Goal: Use online tool/utility: Utilize a website feature to perform a specific function

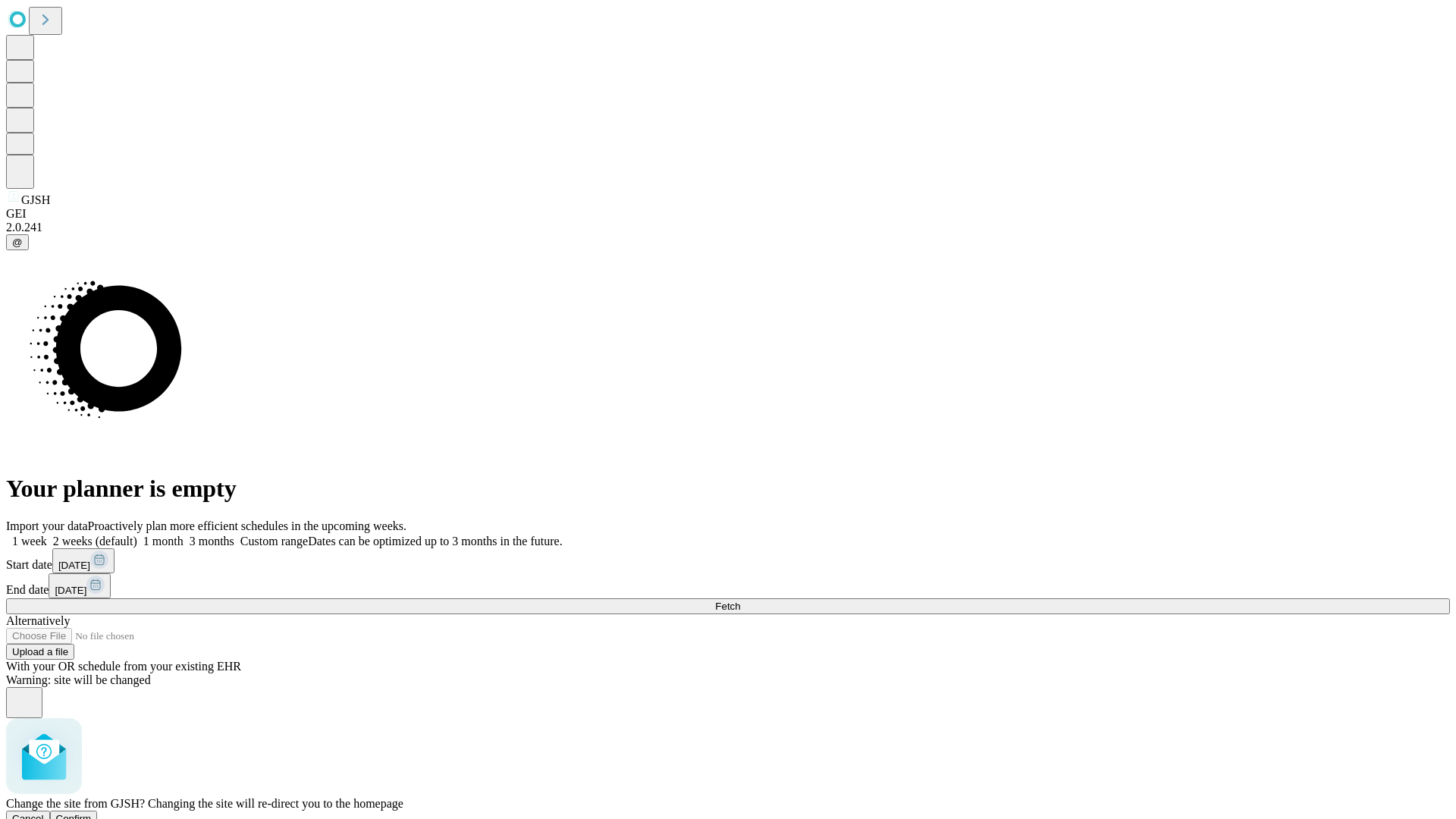
click at [92, 813] on span "Confirm" at bounding box center [73, 818] width 36 height 11
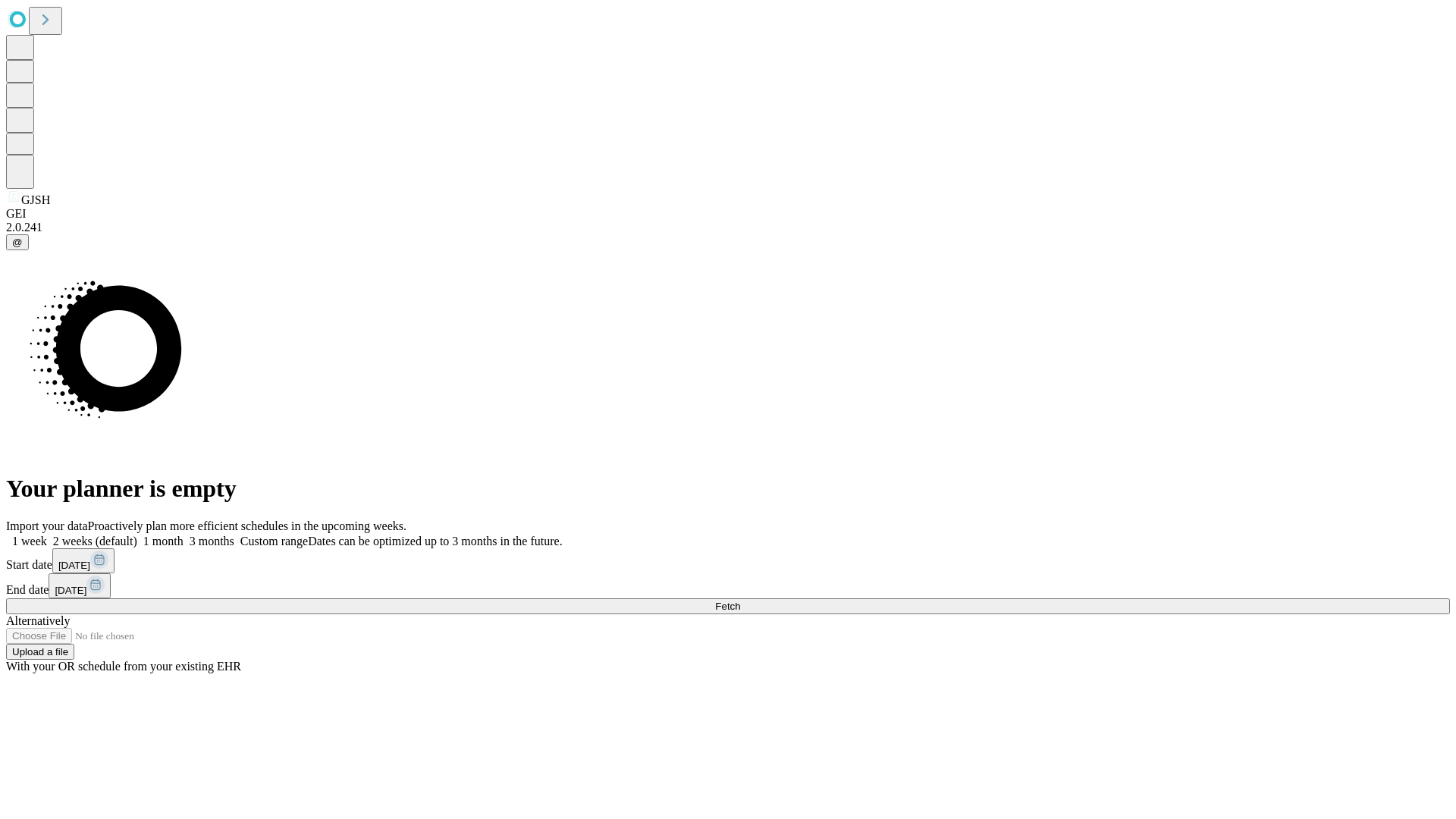
click at [138, 535] on label "2 weeks (default)" at bounding box center [92, 541] width 90 height 13
click at [740, 601] on span "Fetch" at bounding box center [728, 606] width 25 height 11
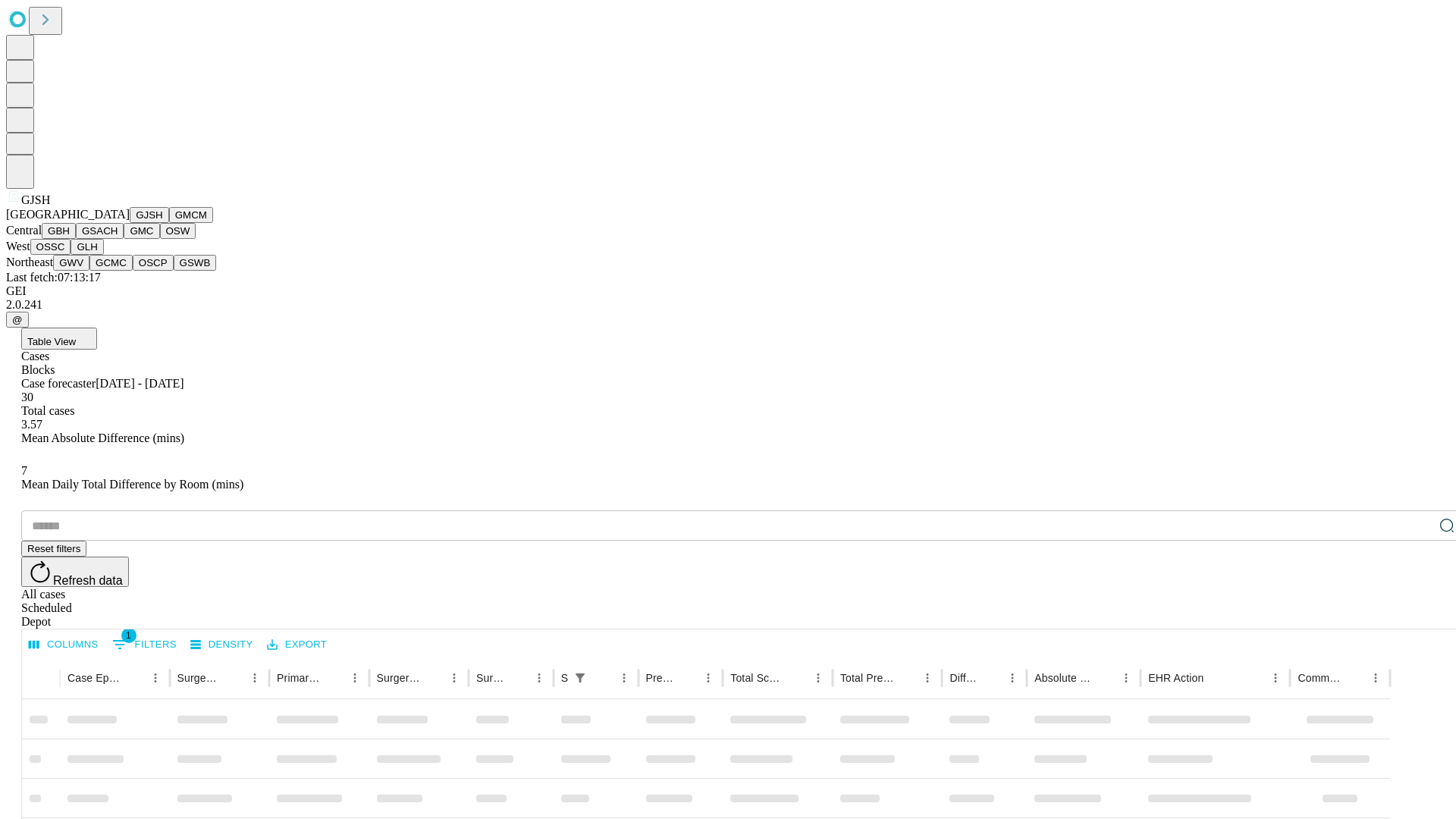
click at [169, 223] on button "GMCM" at bounding box center [191, 215] width 44 height 16
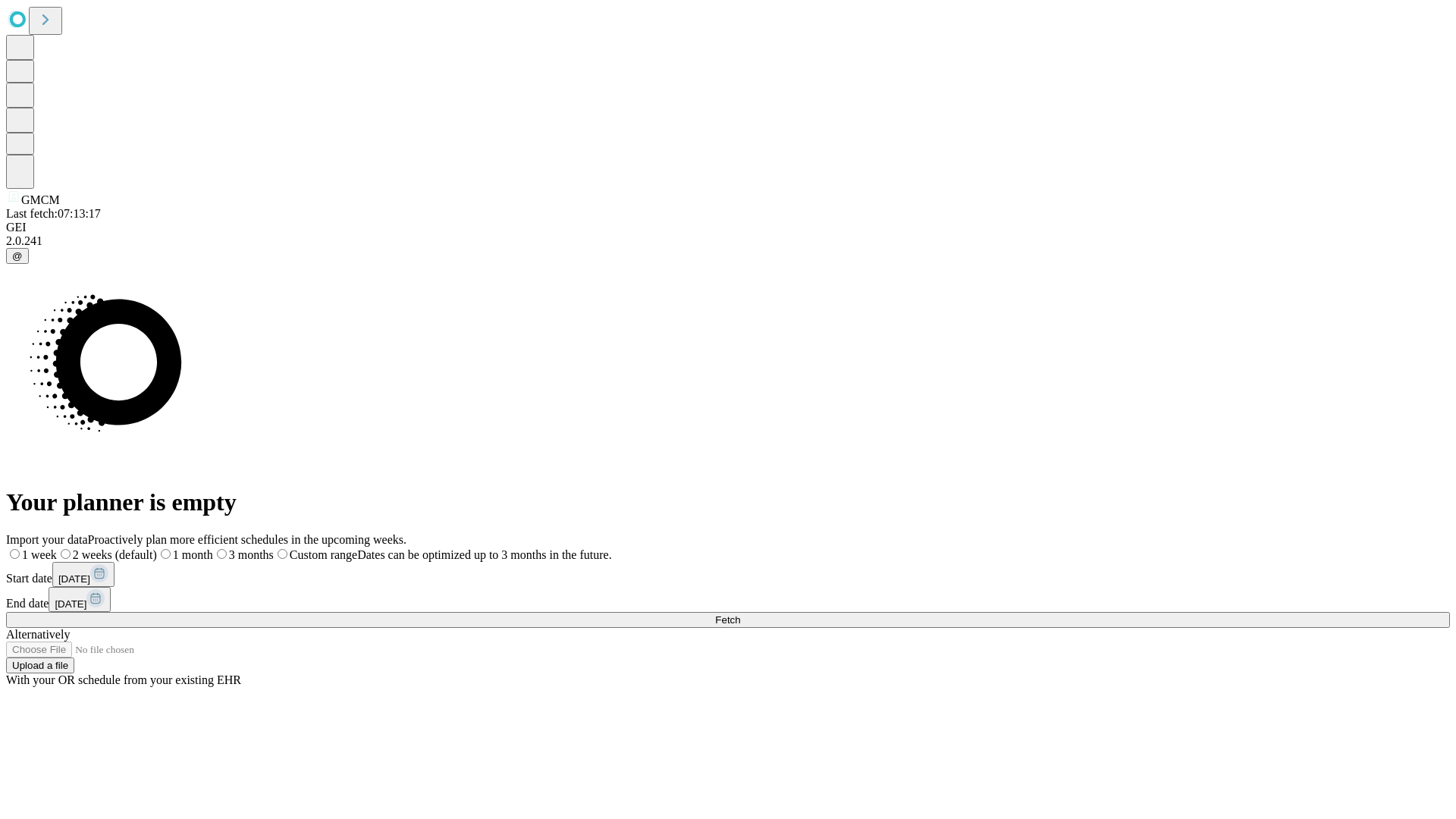
click at [157, 548] on label "2 weeks (default)" at bounding box center [106, 555] width 100 height 13
click at [740, 614] on span "Fetch" at bounding box center [728, 620] width 25 height 11
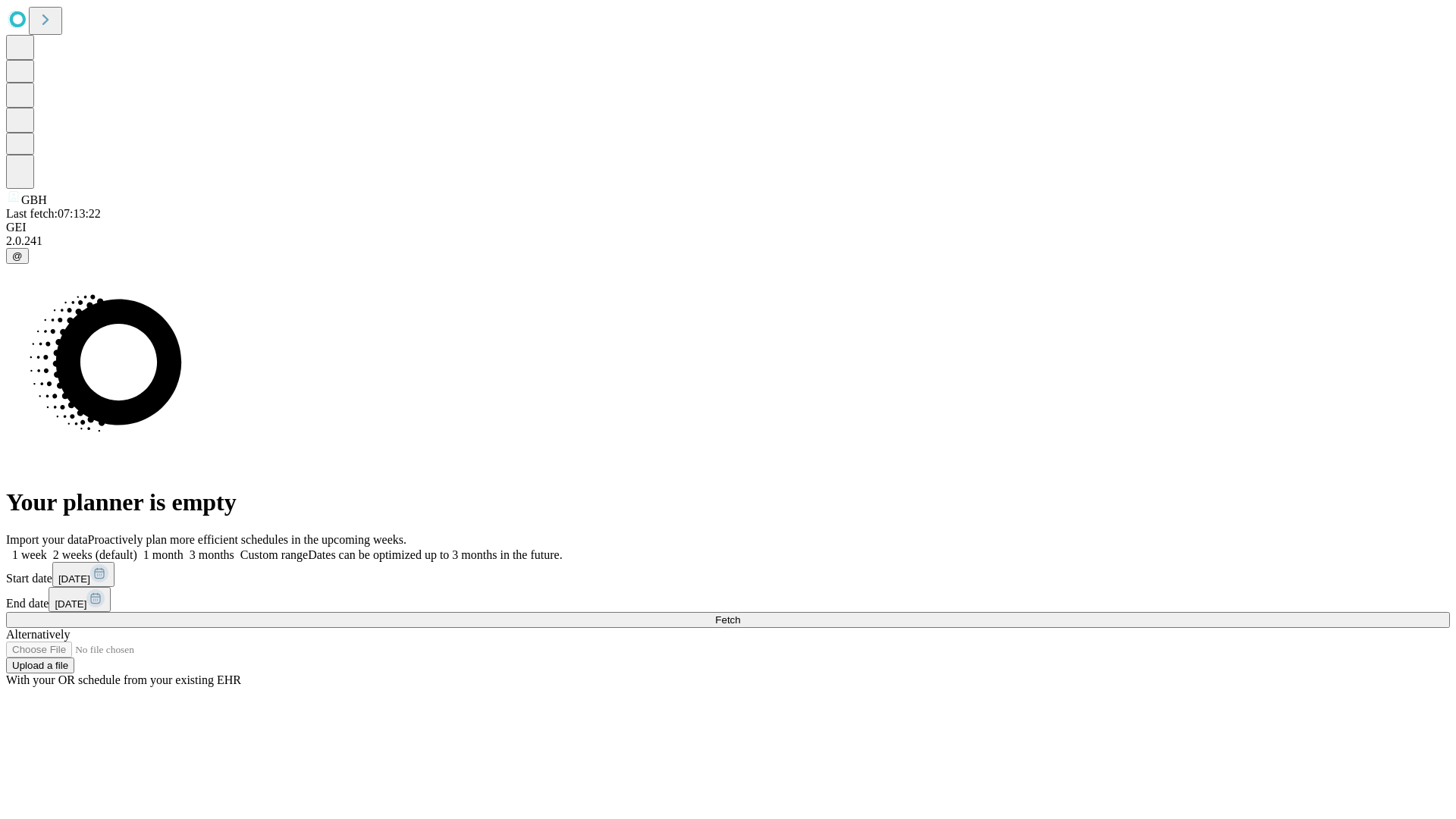
click at [138, 548] on label "2 weeks (default)" at bounding box center [92, 555] width 90 height 13
click at [740, 614] on span "Fetch" at bounding box center [728, 620] width 25 height 11
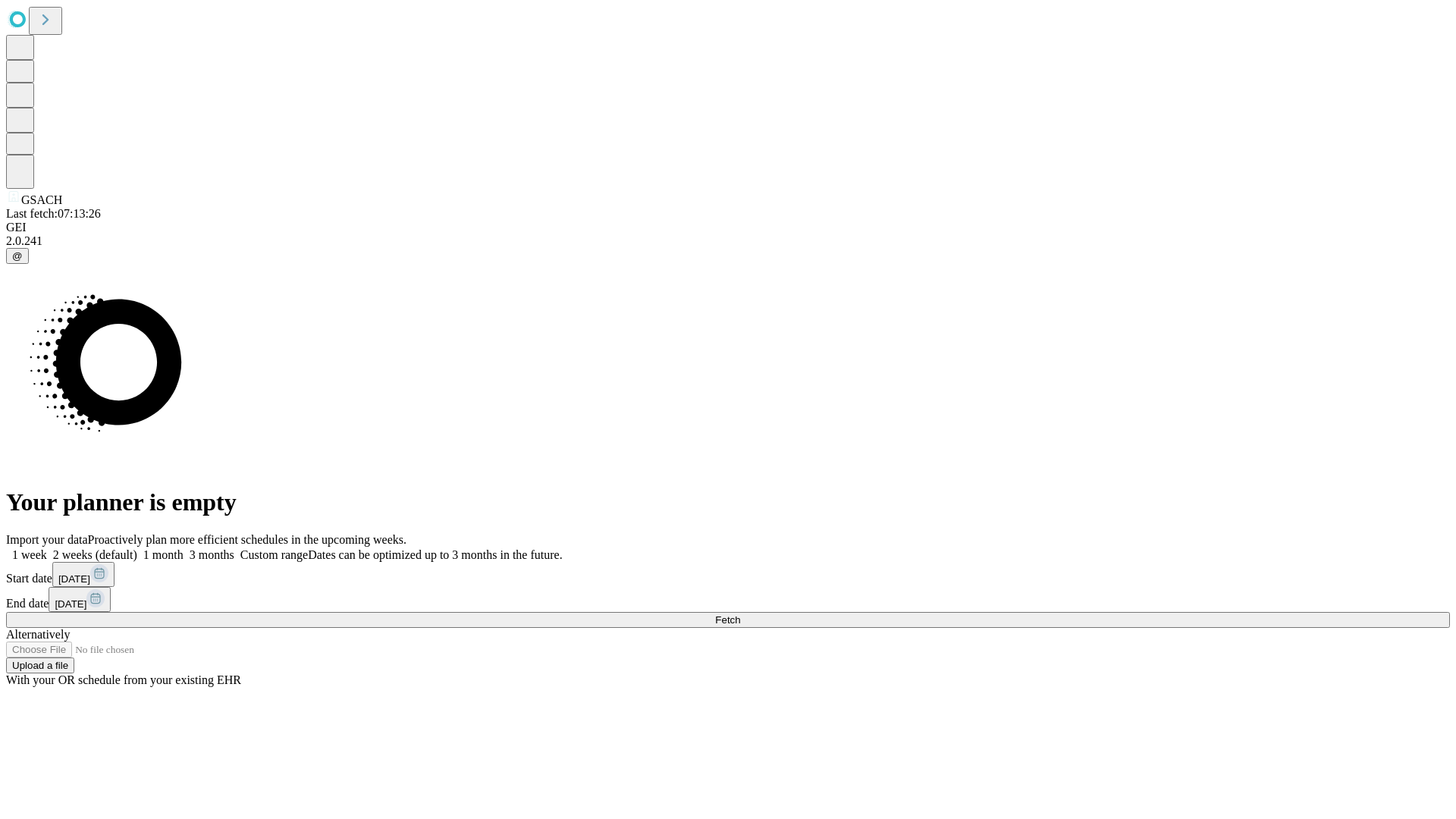
click at [138, 548] on label "2 weeks (default)" at bounding box center [92, 555] width 90 height 13
click at [740, 614] on span "Fetch" at bounding box center [728, 620] width 25 height 11
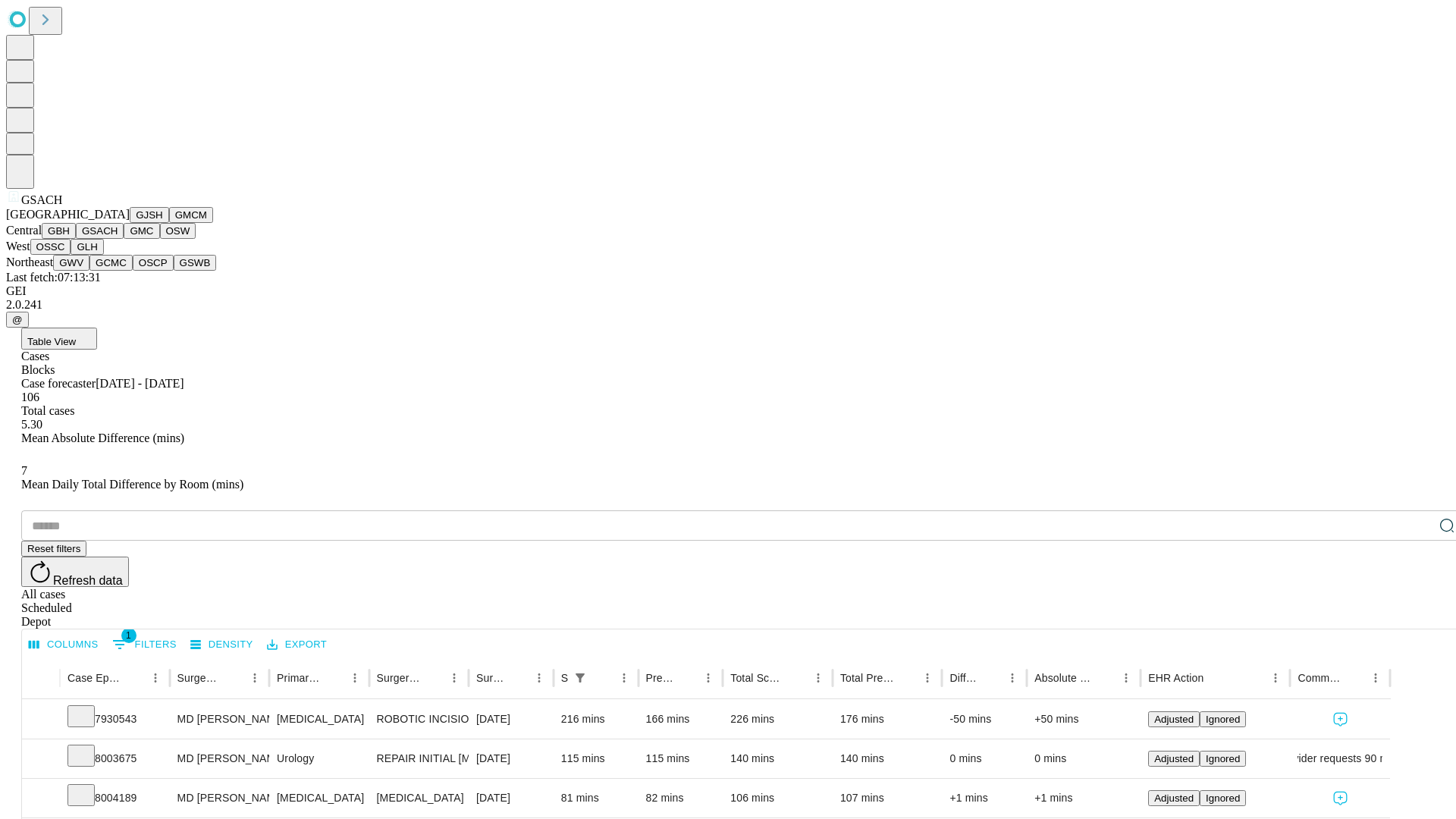
click at [124, 238] on button "GMC" at bounding box center [141, 230] width 36 height 16
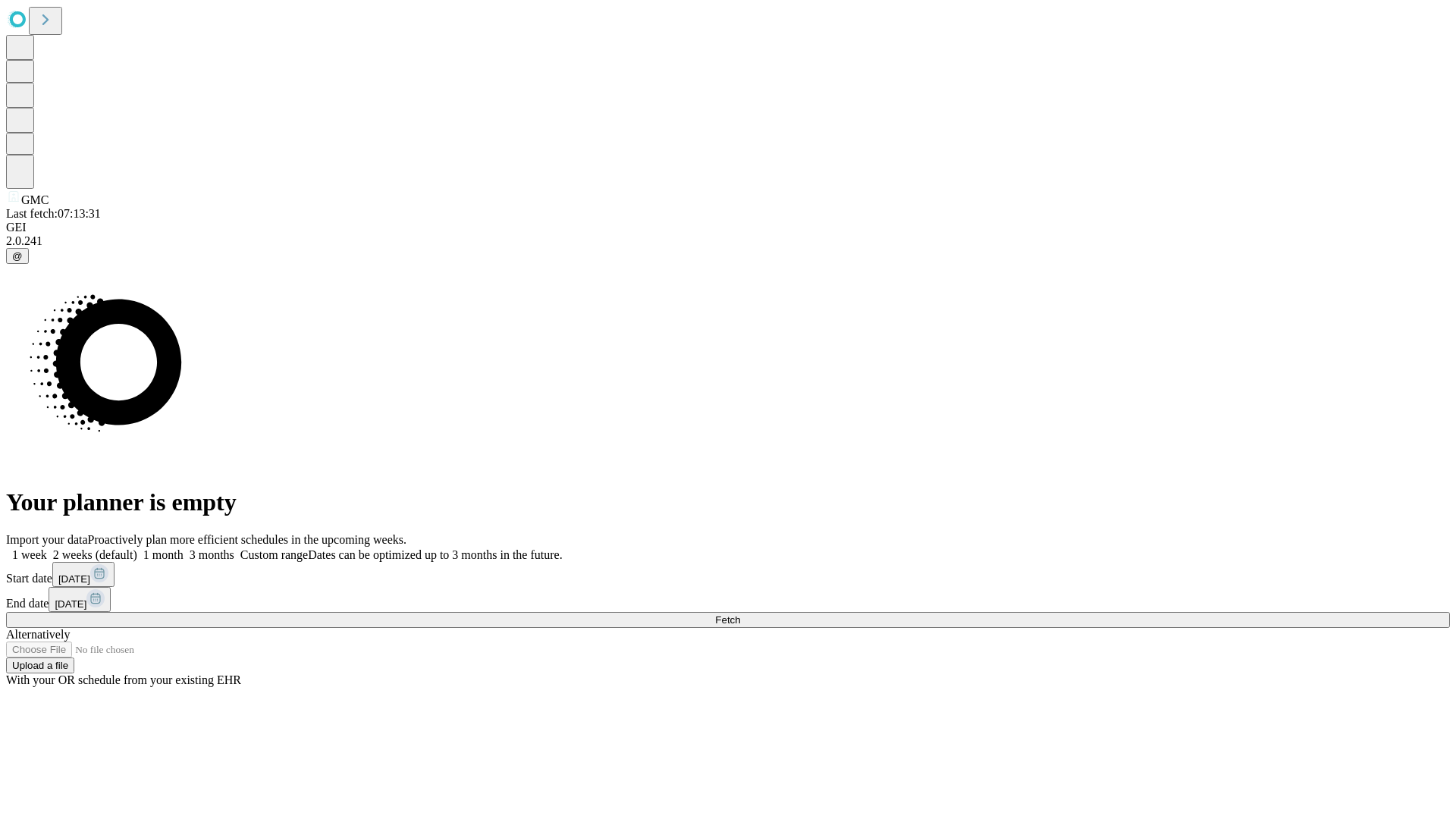
click at [740, 614] on span "Fetch" at bounding box center [728, 620] width 25 height 11
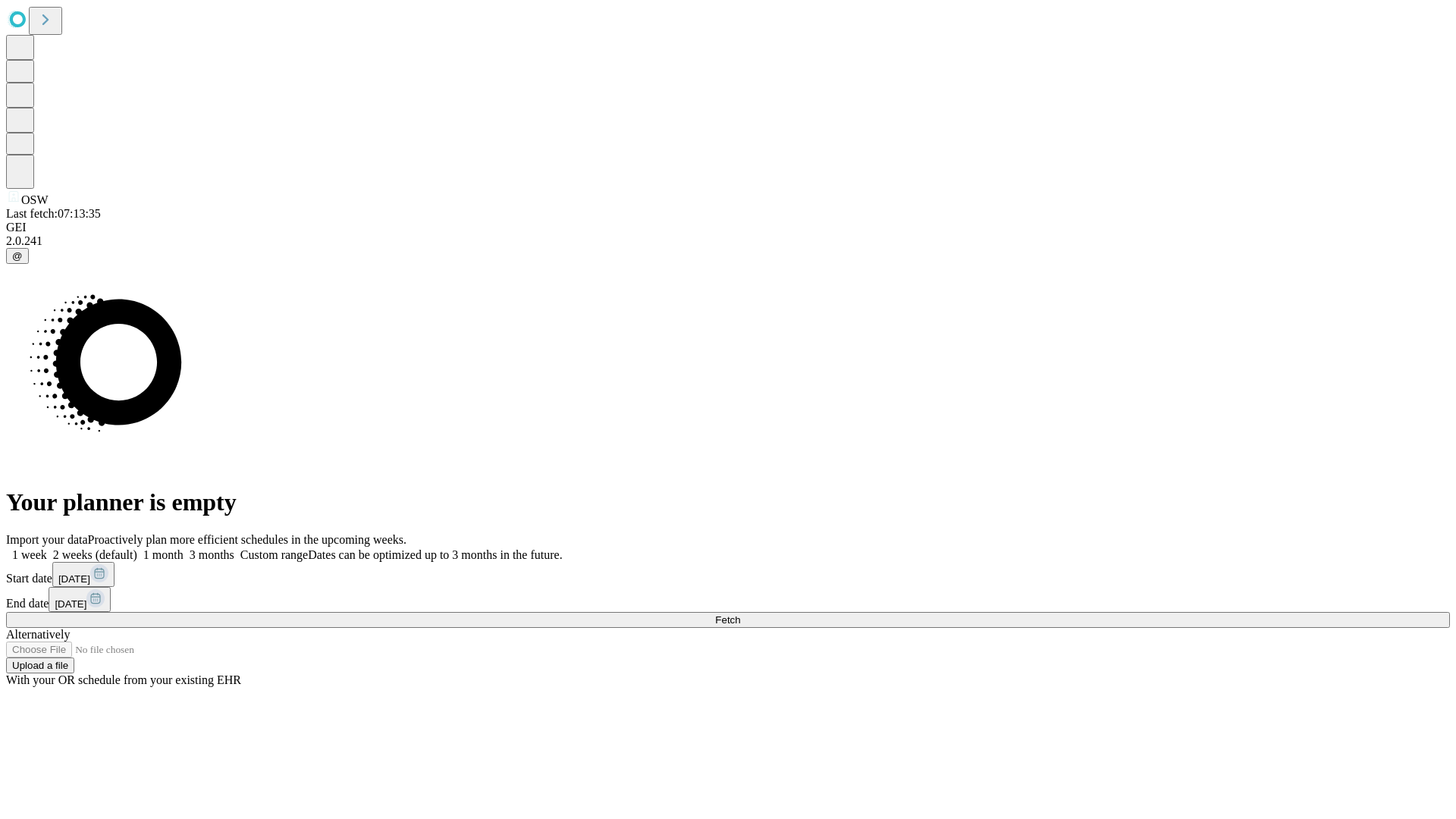
click at [138, 548] on label "2 weeks (default)" at bounding box center [92, 555] width 90 height 13
click at [740, 614] on span "Fetch" at bounding box center [728, 620] width 25 height 11
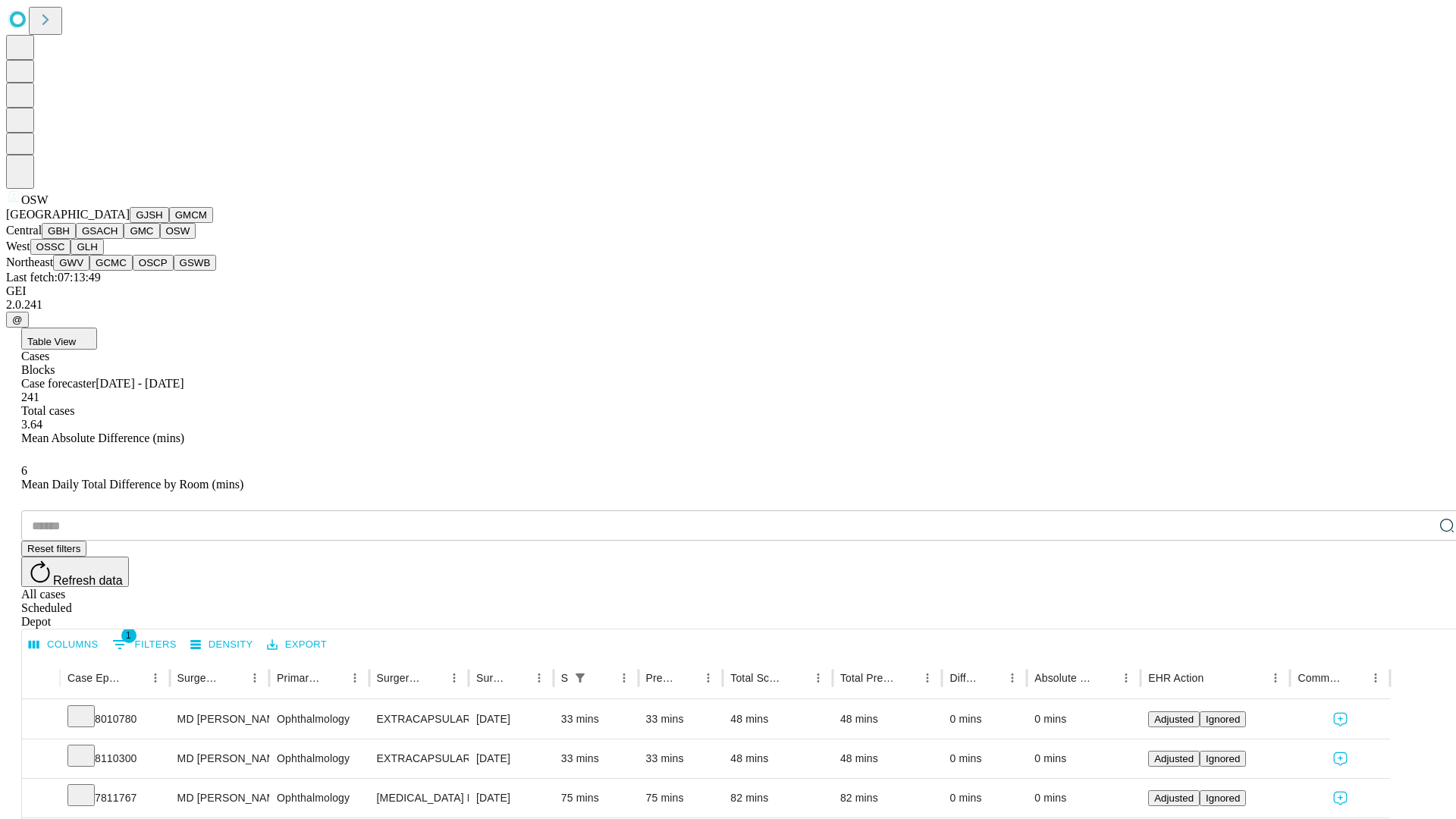
click at [72, 255] on button "OSSC" at bounding box center [50, 246] width 41 height 16
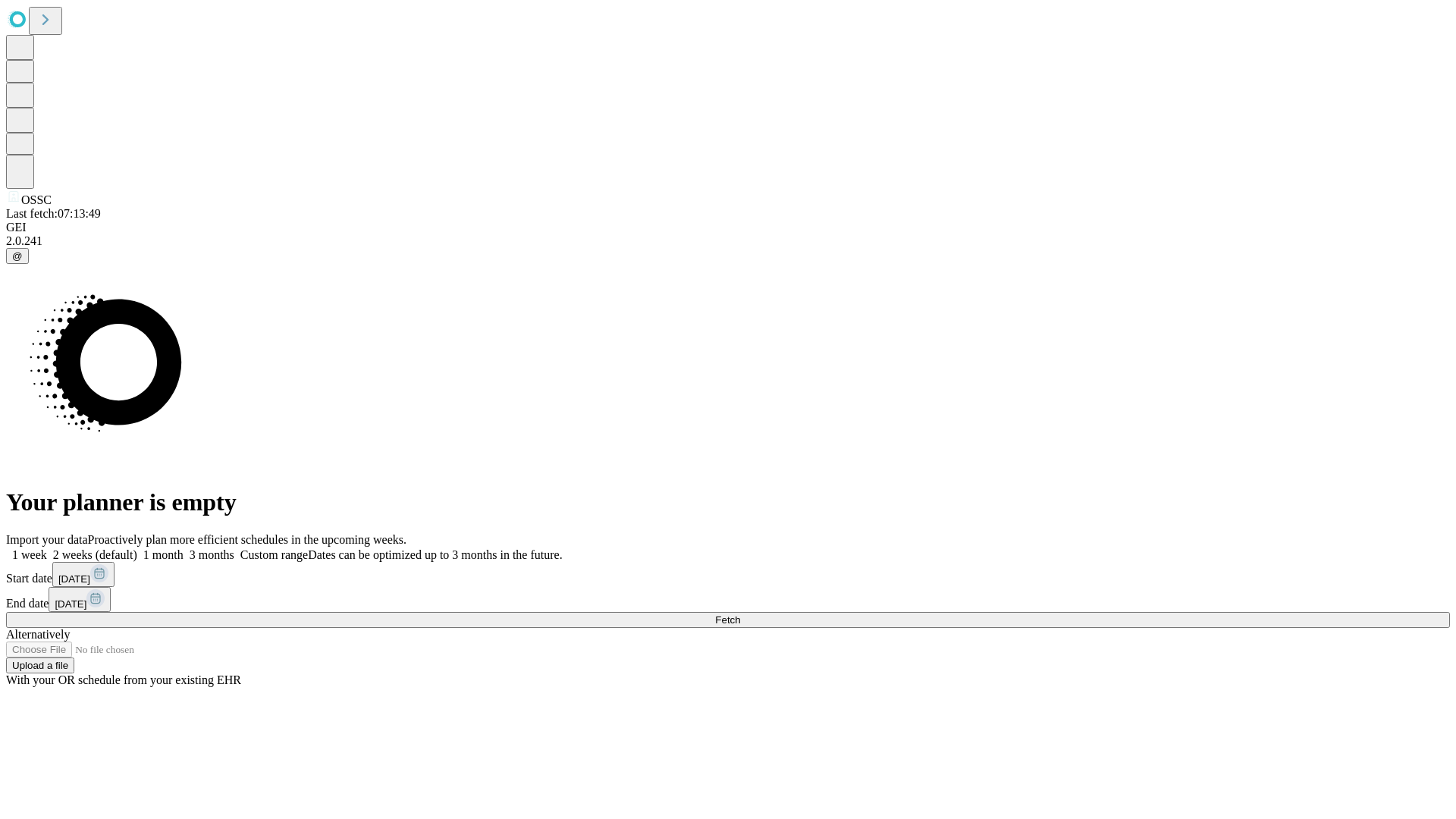
click at [138, 548] on label "2 weeks (default)" at bounding box center [92, 555] width 90 height 13
click at [740, 614] on span "Fetch" at bounding box center [728, 620] width 25 height 11
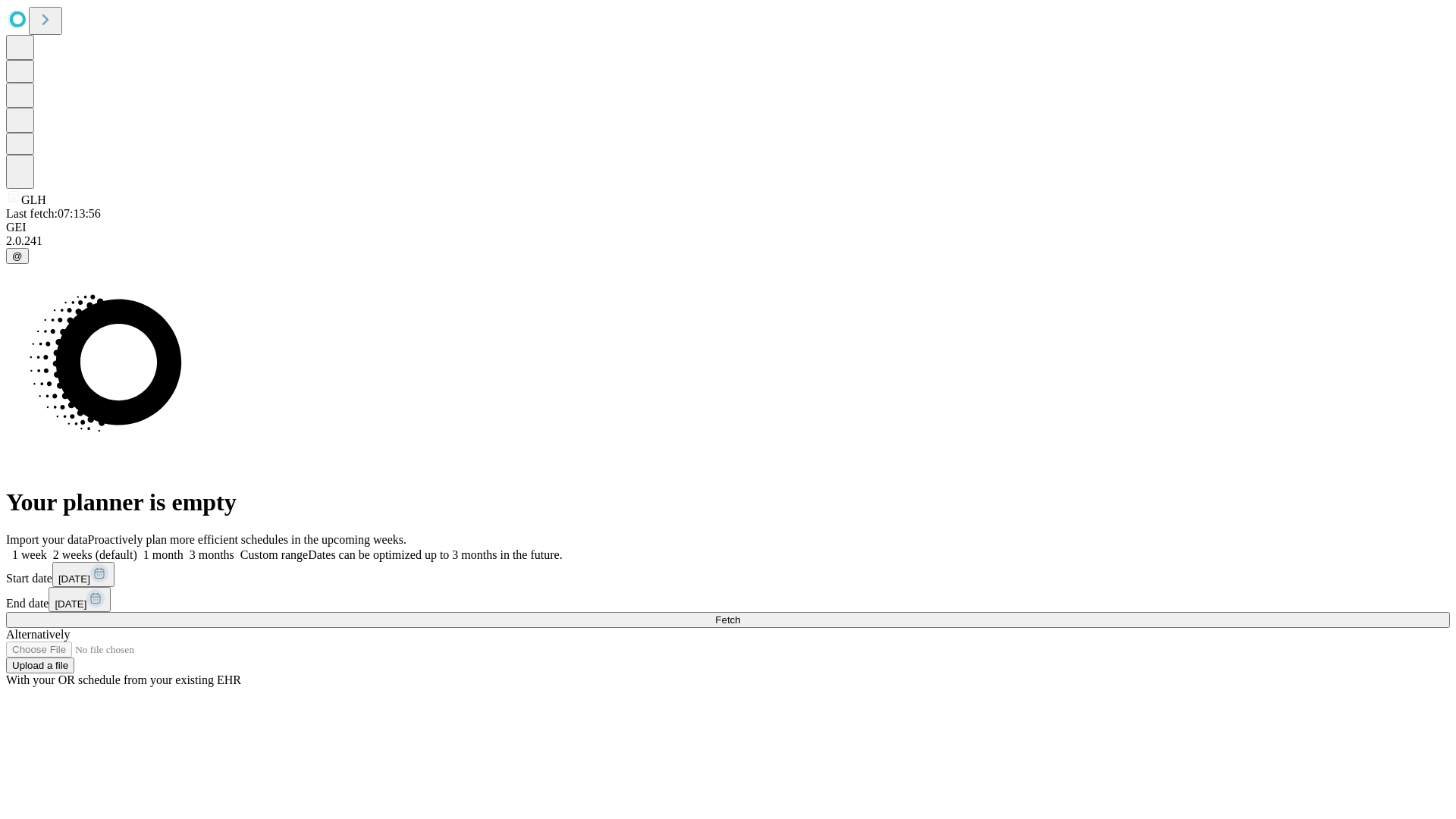
click at [138, 548] on label "2 weeks (default)" at bounding box center [92, 555] width 90 height 13
click at [740, 614] on span "Fetch" at bounding box center [728, 620] width 25 height 11
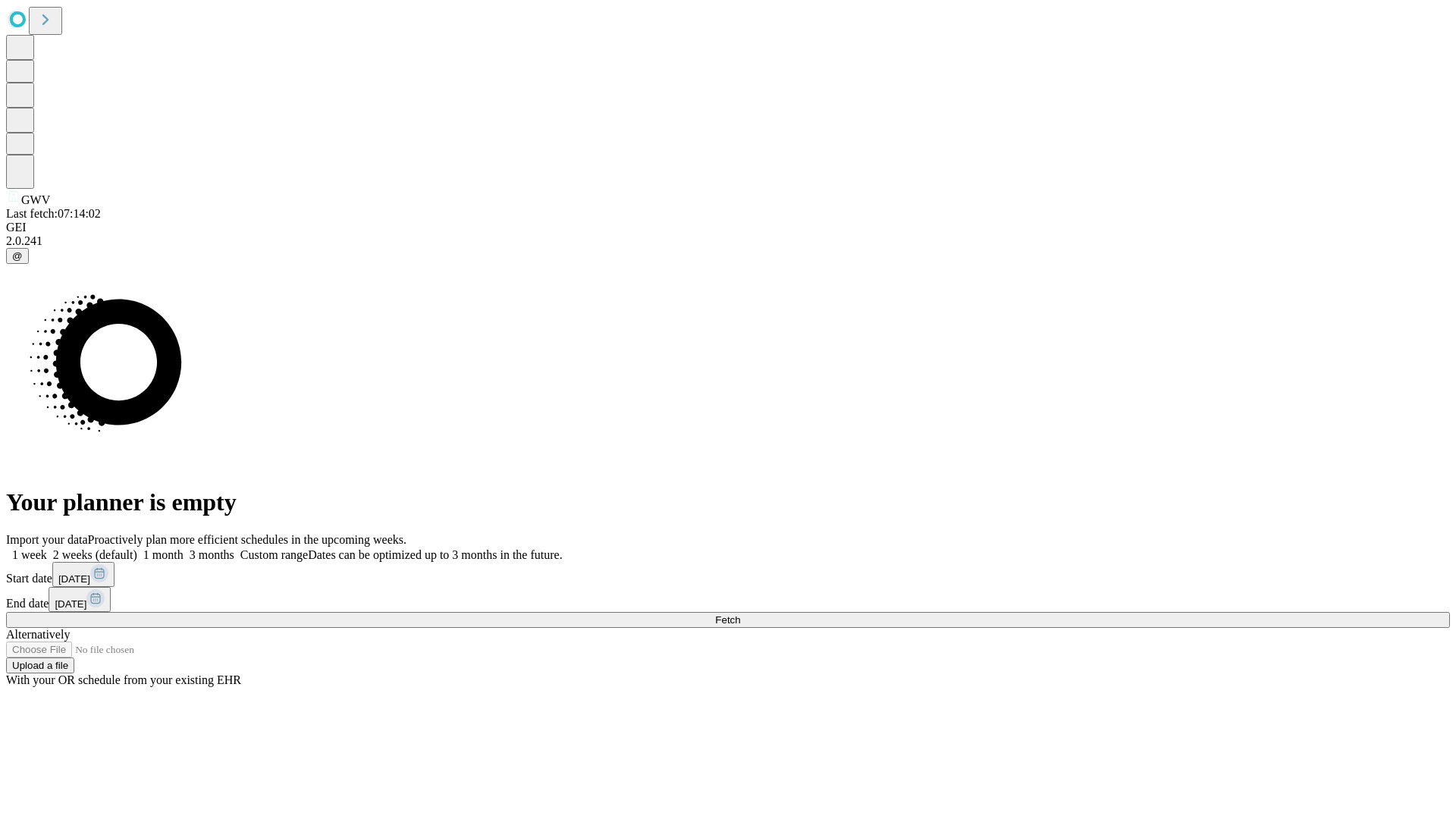
click at [138, 548] on label "2 weeks (default)" at bounding box center [92, 555] width 90 height 13
click at [740, 614] on span "Fetch" at bounding box center [728, 620] width 25 height 11
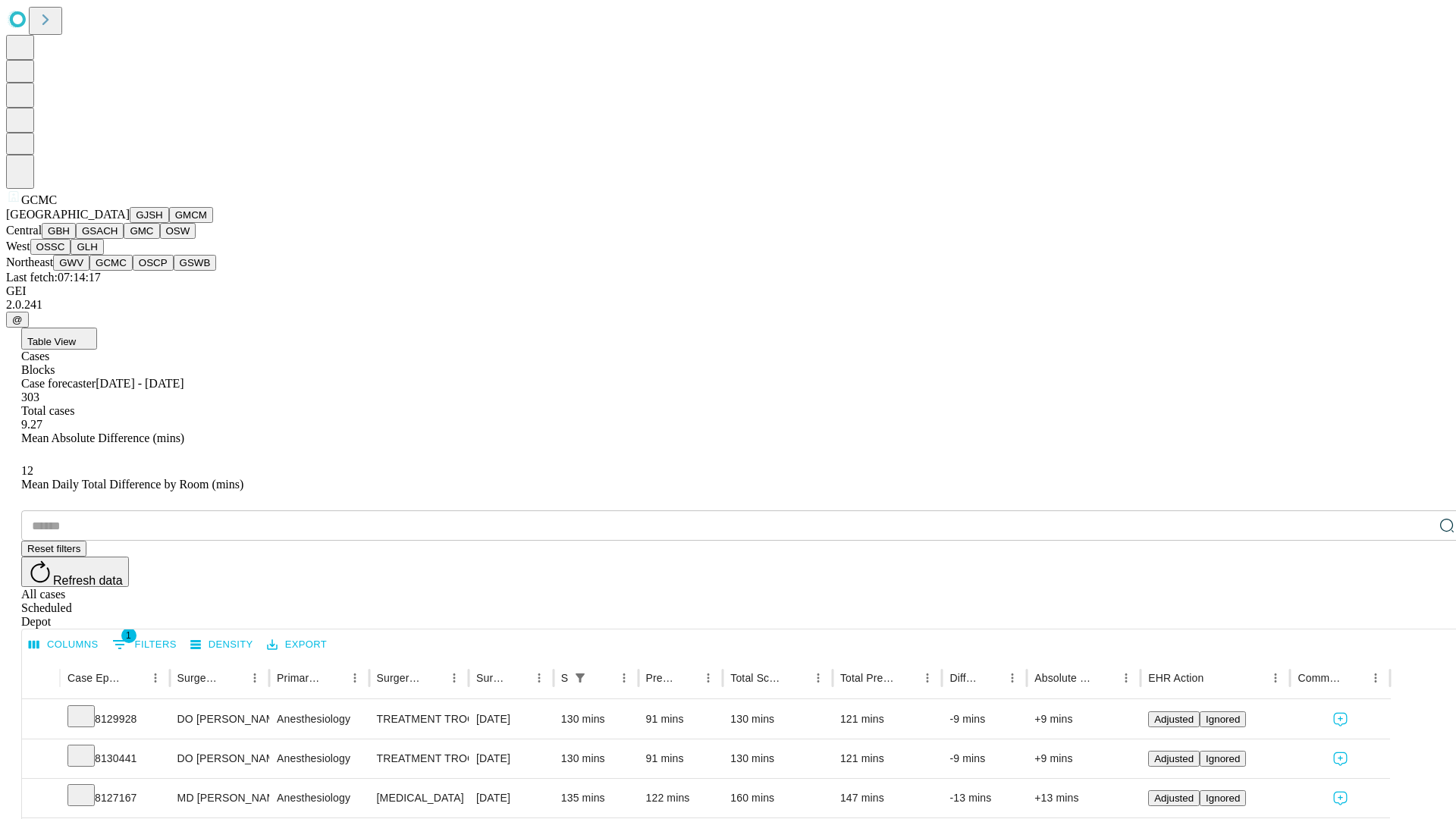
click at [133, 271] on button "OSCP" at bounding box center [153, 262] width 41 height 16
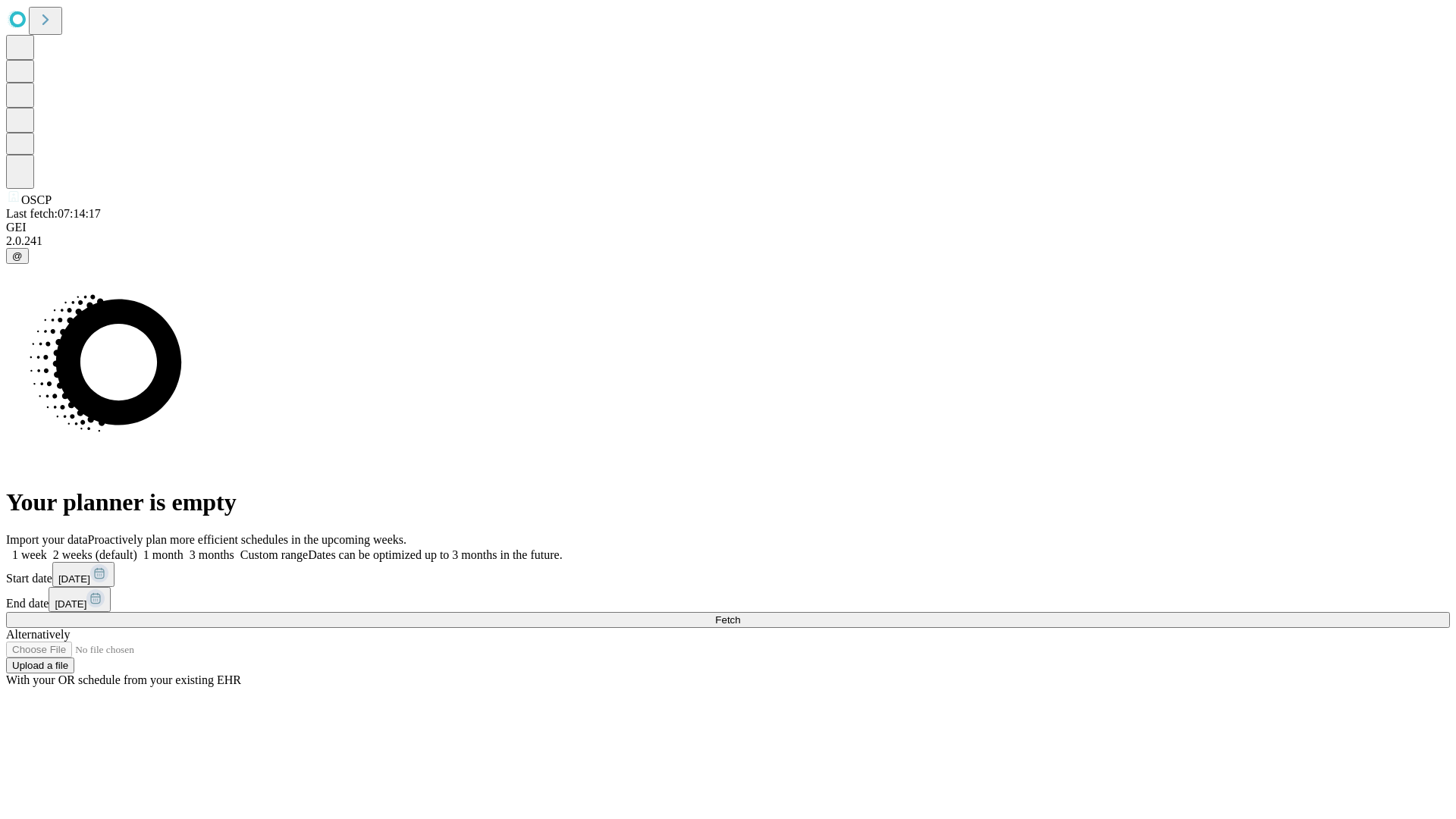
click at [138, 548] on label "2 weeks (default)" at bounding box center [92, 555] width 90 height 13
click at [740, 614] on span "Fetch" at bounding box center [728, 620] width 25 height 11
